Goal: Task Accomplishment & Management: Manage account settings

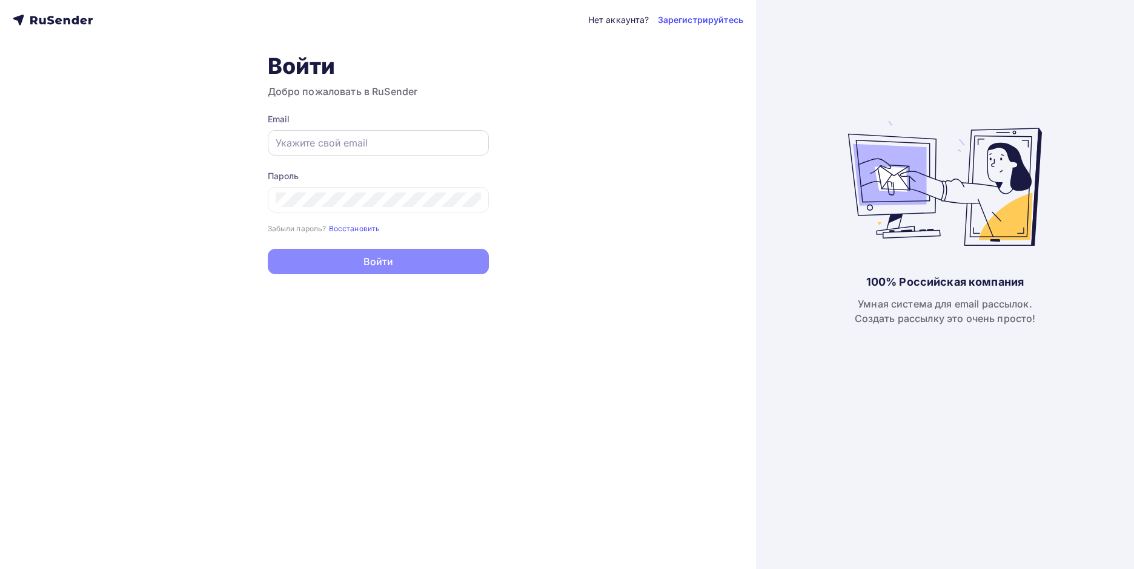
click at [362, 151] on div at bounding box center [378, 142] width 221 height 25
click at [320, 146] on input "text" at bounding box center [378, 143] width 205 height 15
paste input "[EMAIL_ADDRESS][DOMAIN_NAME]"
type input "[EMAIL_ADDRESS][DOMAIN_NAME]"
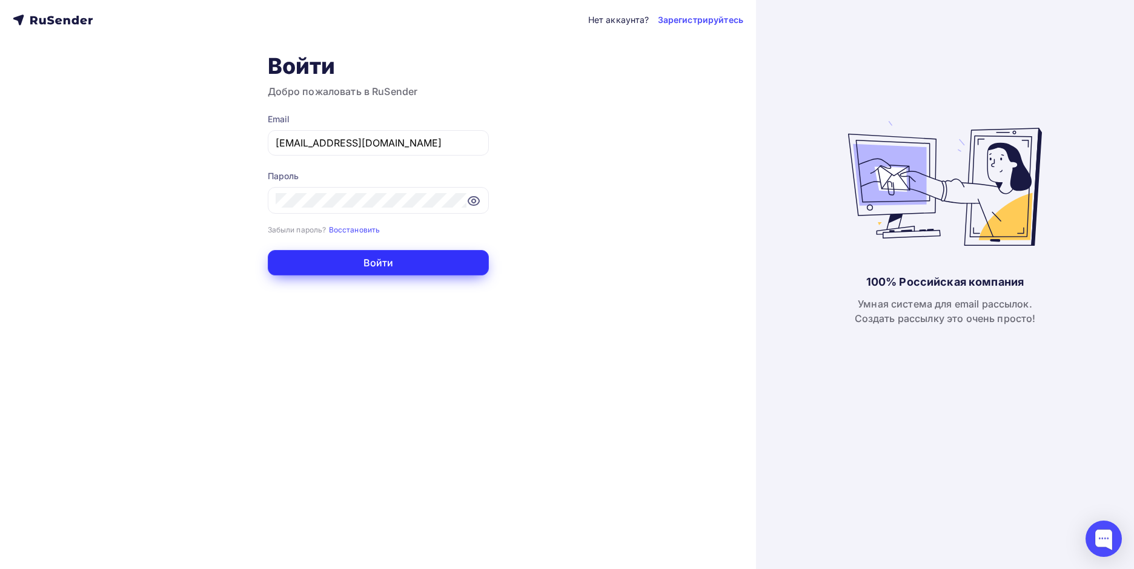
click at [302, 251] on button "Войти" at bounding box center [378, 262] width 221 height 25
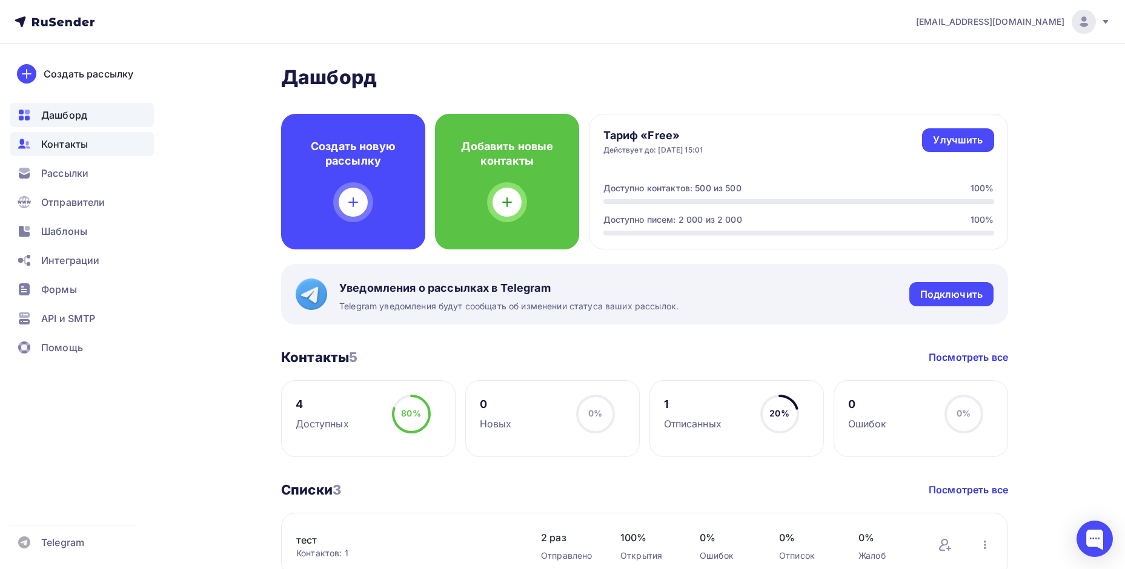
click at [61, 147] on span "Контакты" at bounding box center [64, 144] width 47 height 15
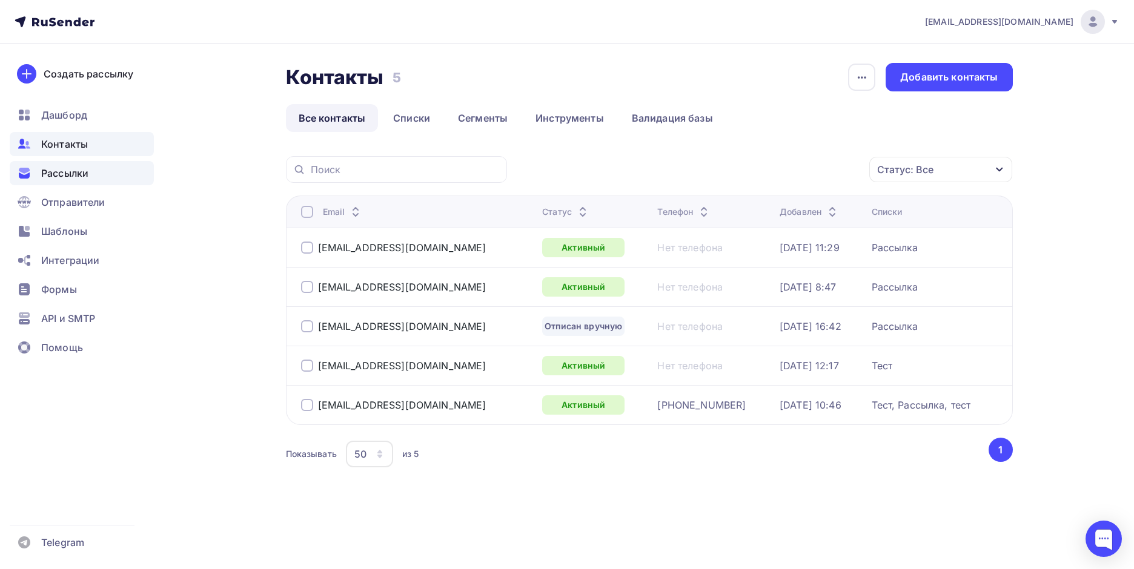
click at [84, 174] on span "Рассылки" at bounding box center [64, 173] width 47 height 15
